Goal: Transaction & Acquisition: Subscribe to service/newsletter

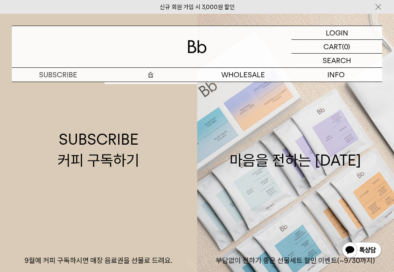
click at [139, 72] on p "숍" at bounding box center [151, 75] width 93 height 14
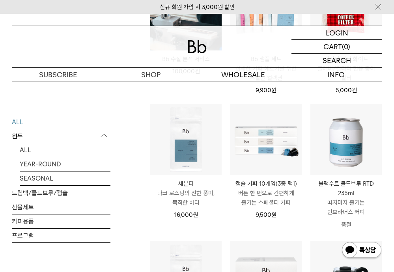
scroll to position [550, 0]
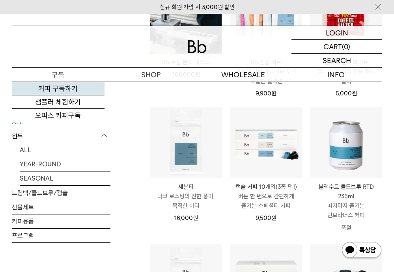
click at [63, 89] on link "커피 구독하기" at bounding box center [58, 88] width 93 height 13
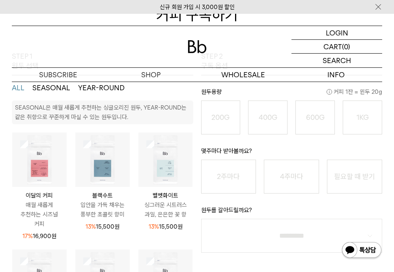
scroll to position [121, 0]
